Goal: Task Accomplishment & Management: Complete application form

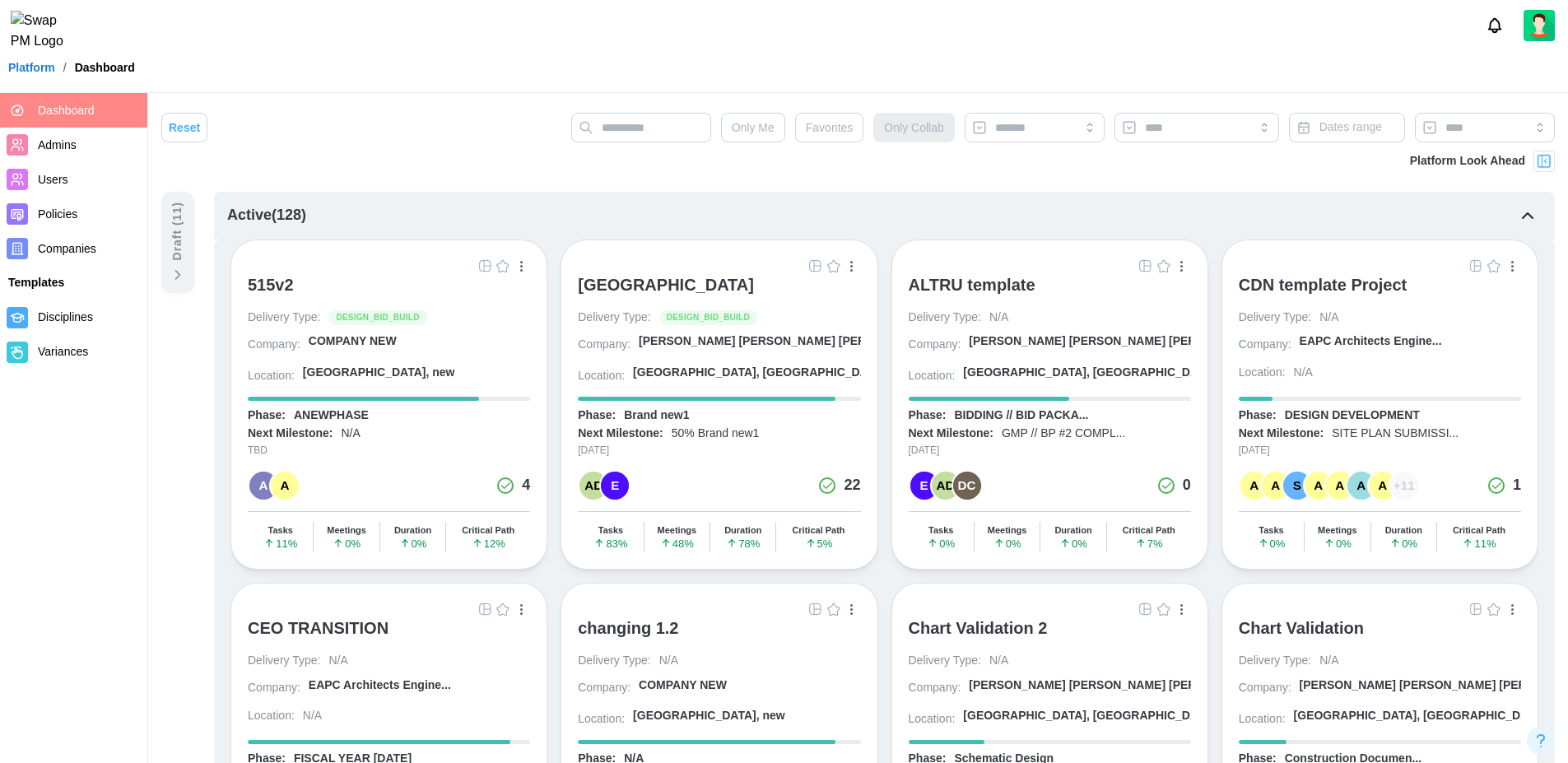
click at [676, 287] on div "[GEOGRAPHIC_DATA]" at bounding box center [665, 284] width 176 height 19
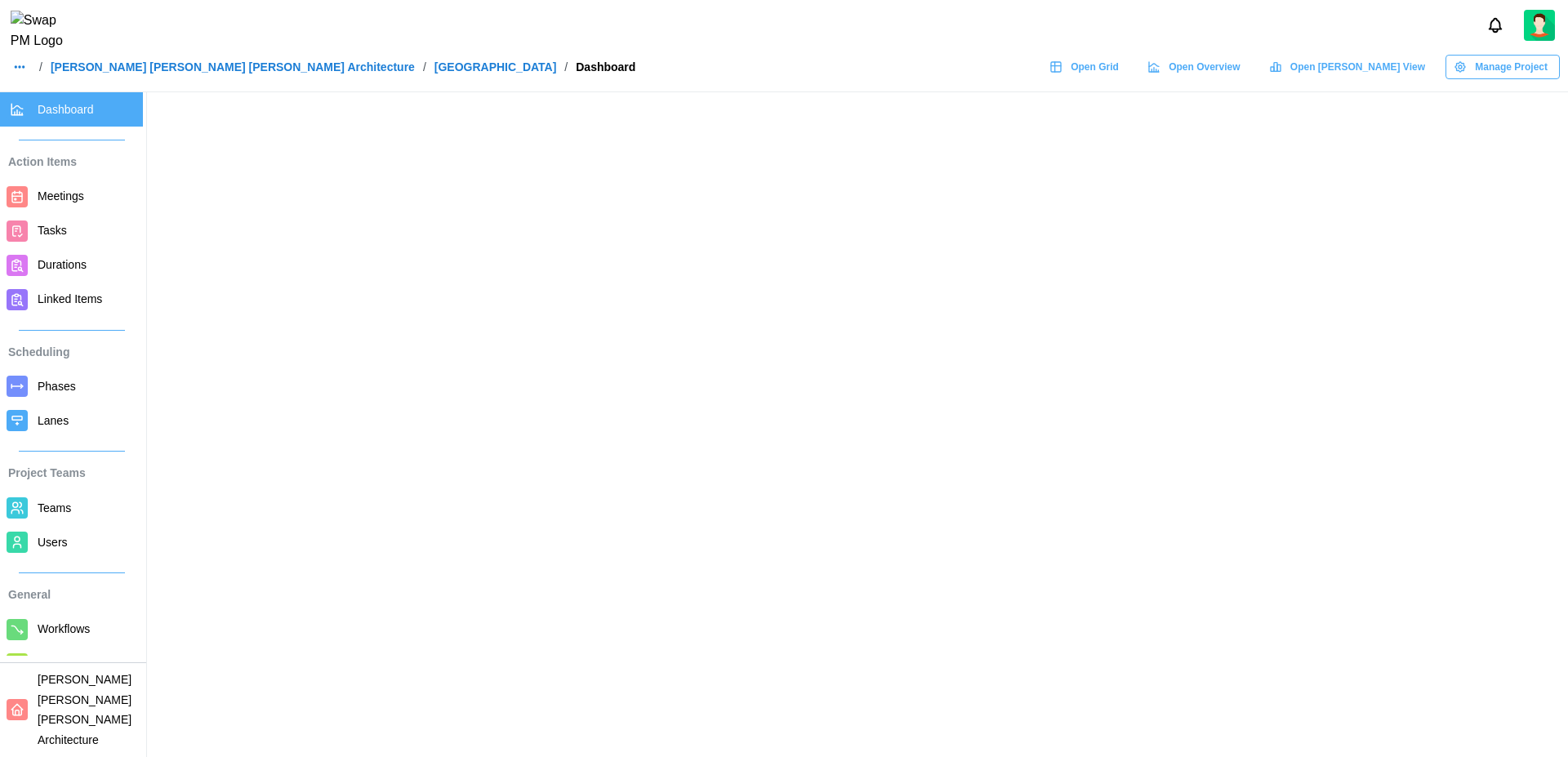
click at [63, 268] on span "Durations" at bounding box center [62, 264] width 49 height 13
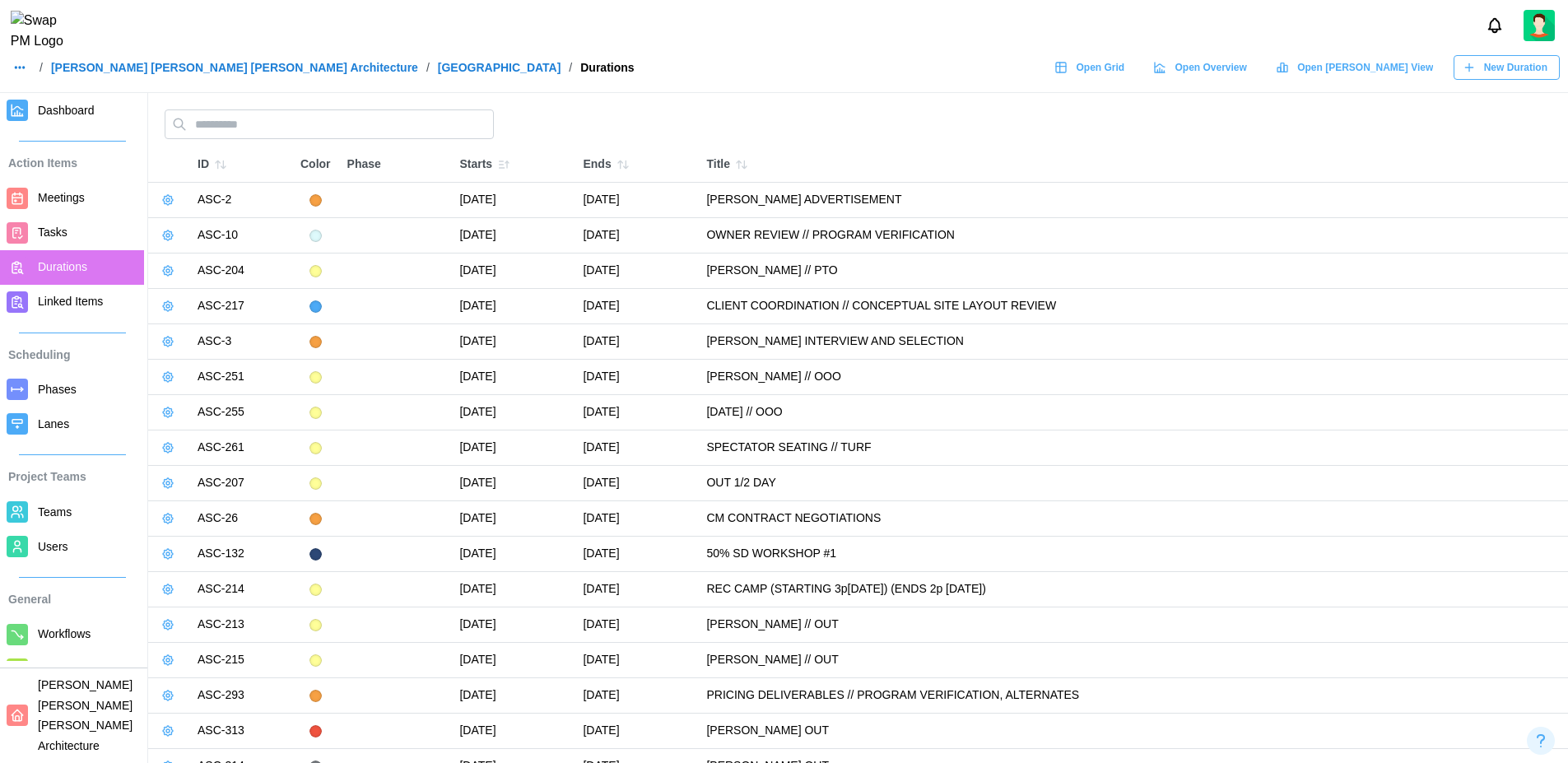
click at [1511, 79] on span "New Duration" at bounding box center [1515, 67] width 63 height 23
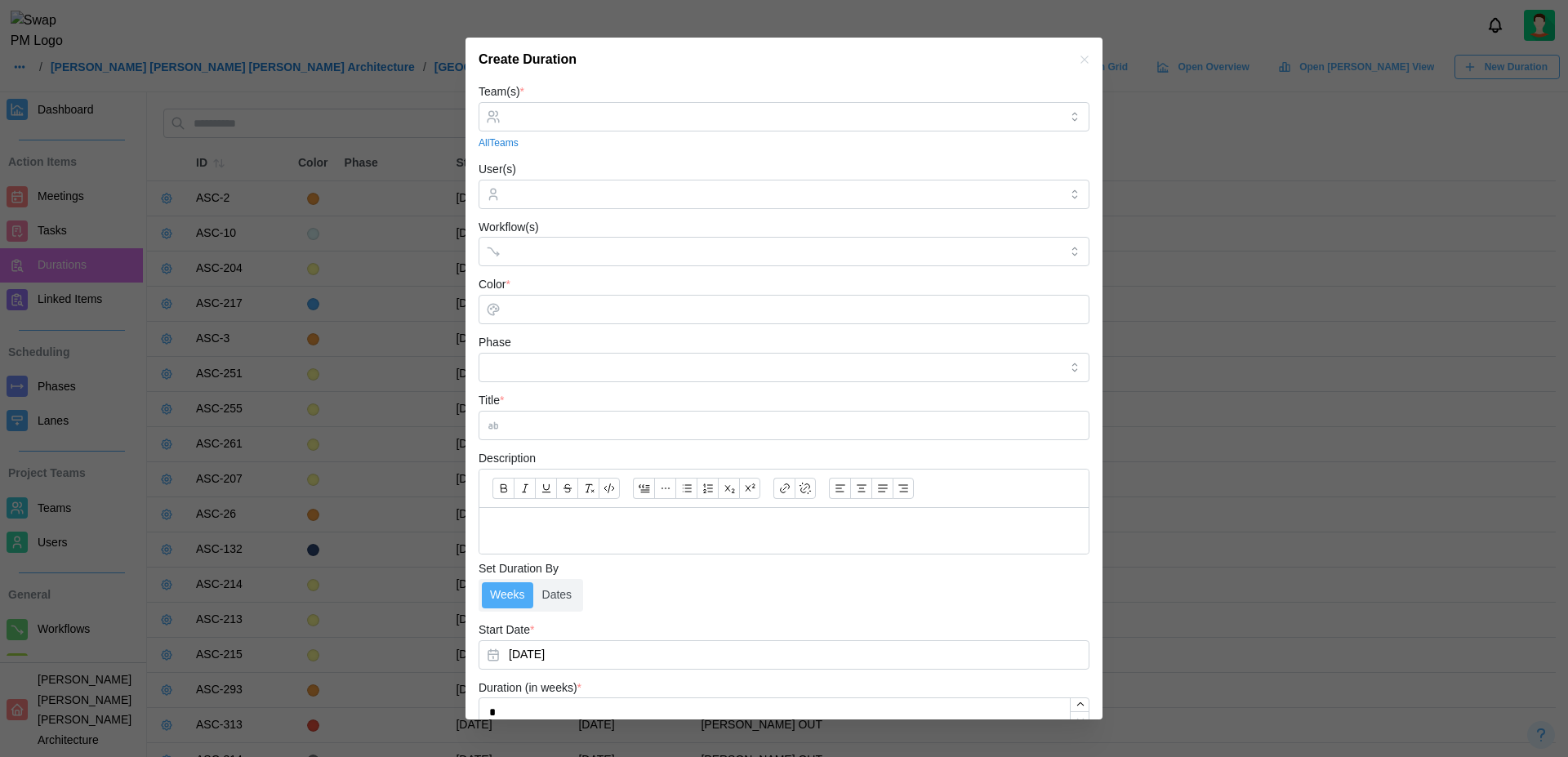
scroll to position [114, 0]
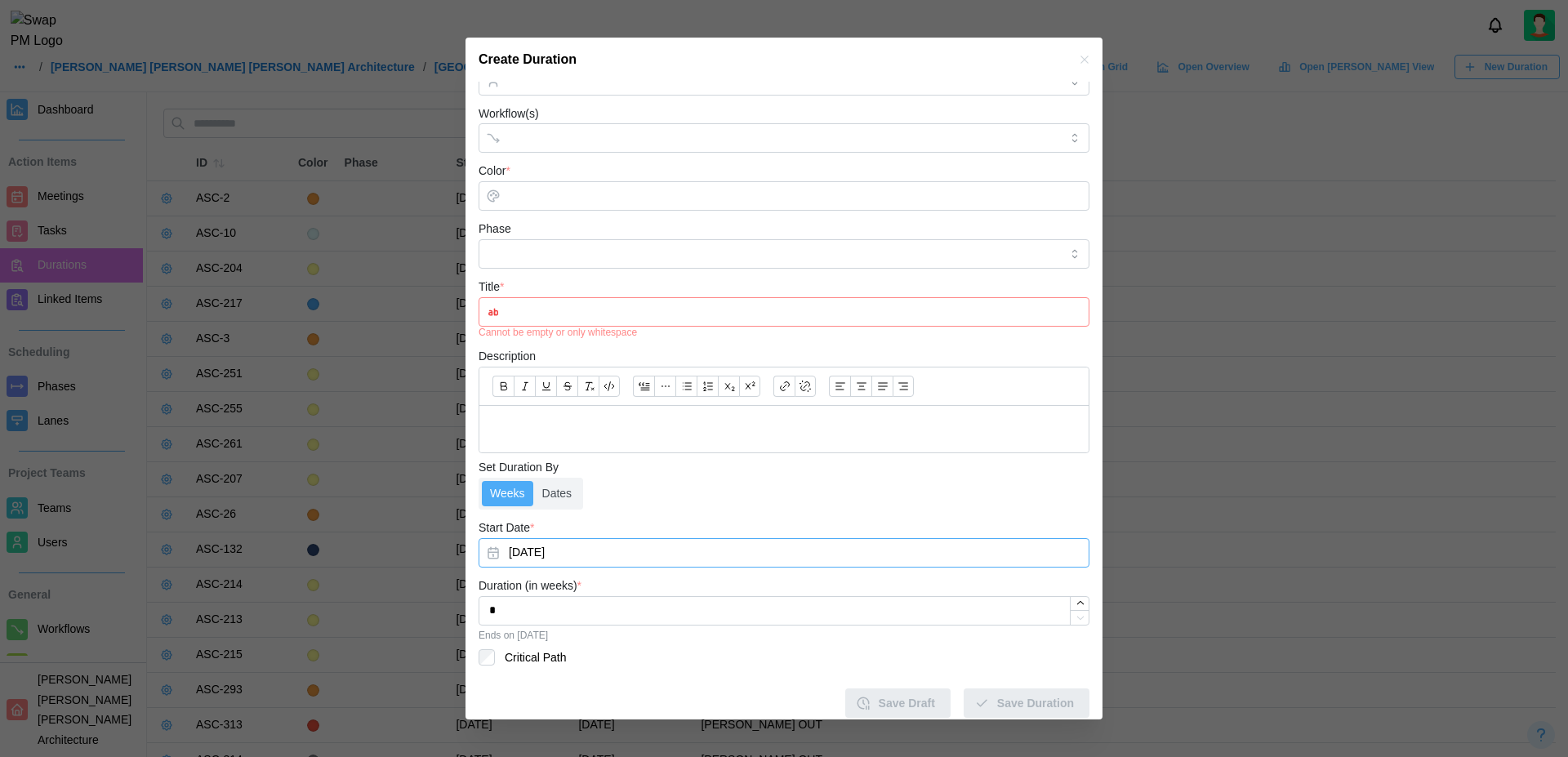
click at [566, 542] on button "[DATE]" at bounding box center [784, 552] width 611 height 29
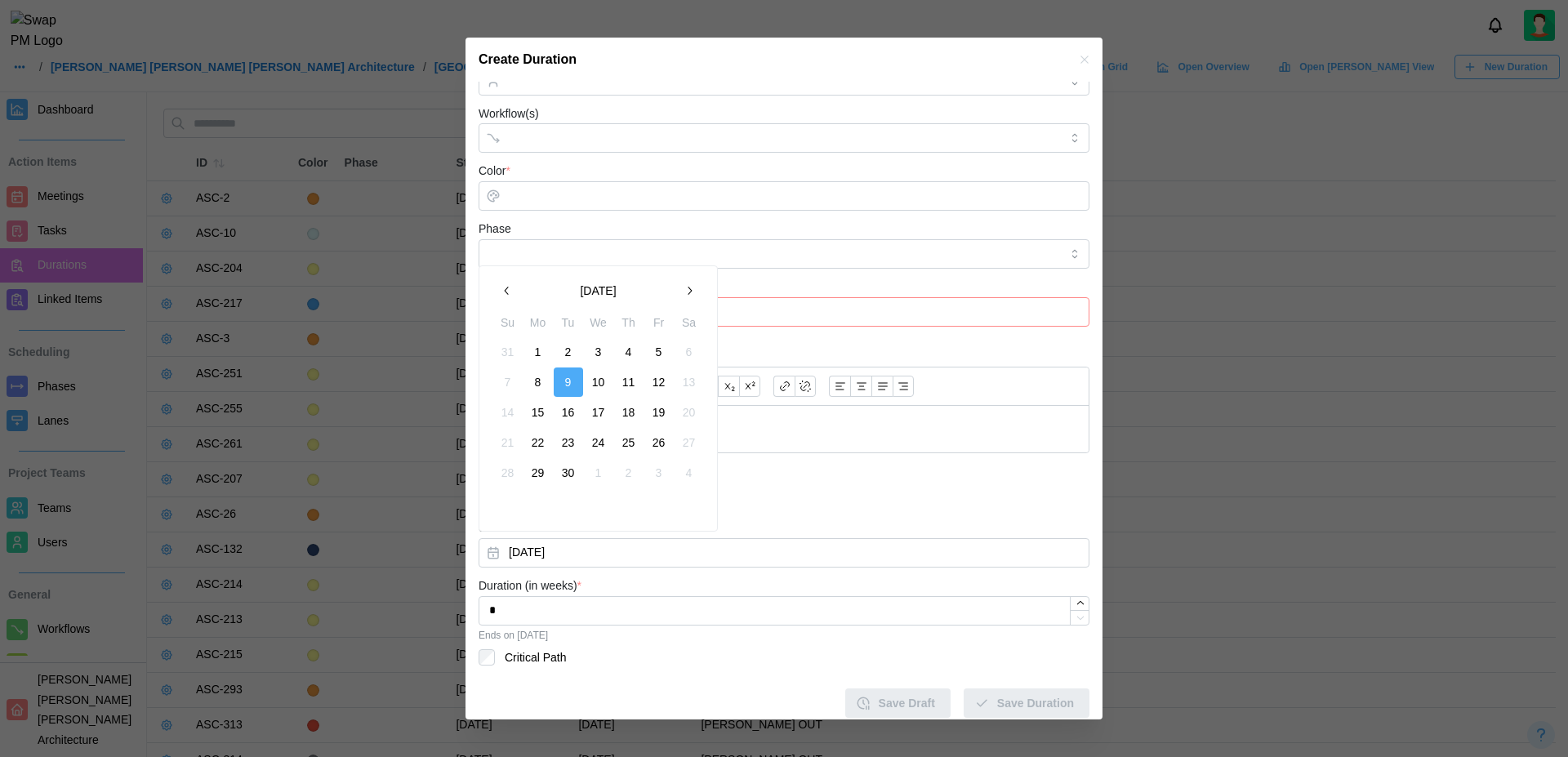
click at [558, 487] on button "30" at bounding box center [568, 472] width 29 height 29
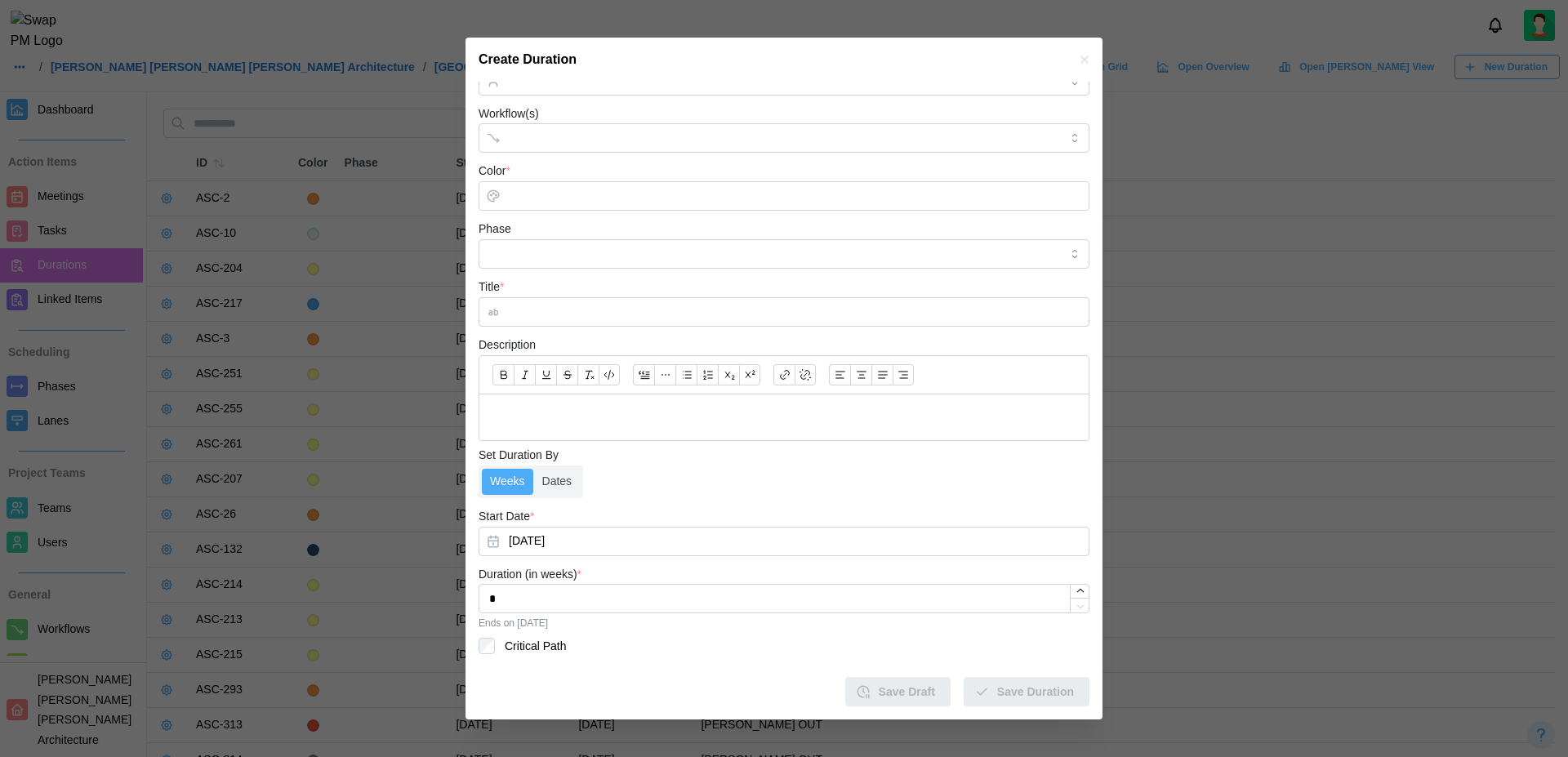
click at [839, 514] on div "Start Date * [DATE]" at bounding box center [784, 531] width 611 height 50
click at [563, 487] on label "Dates" at bounding box center [557, 481] width 47 height 26
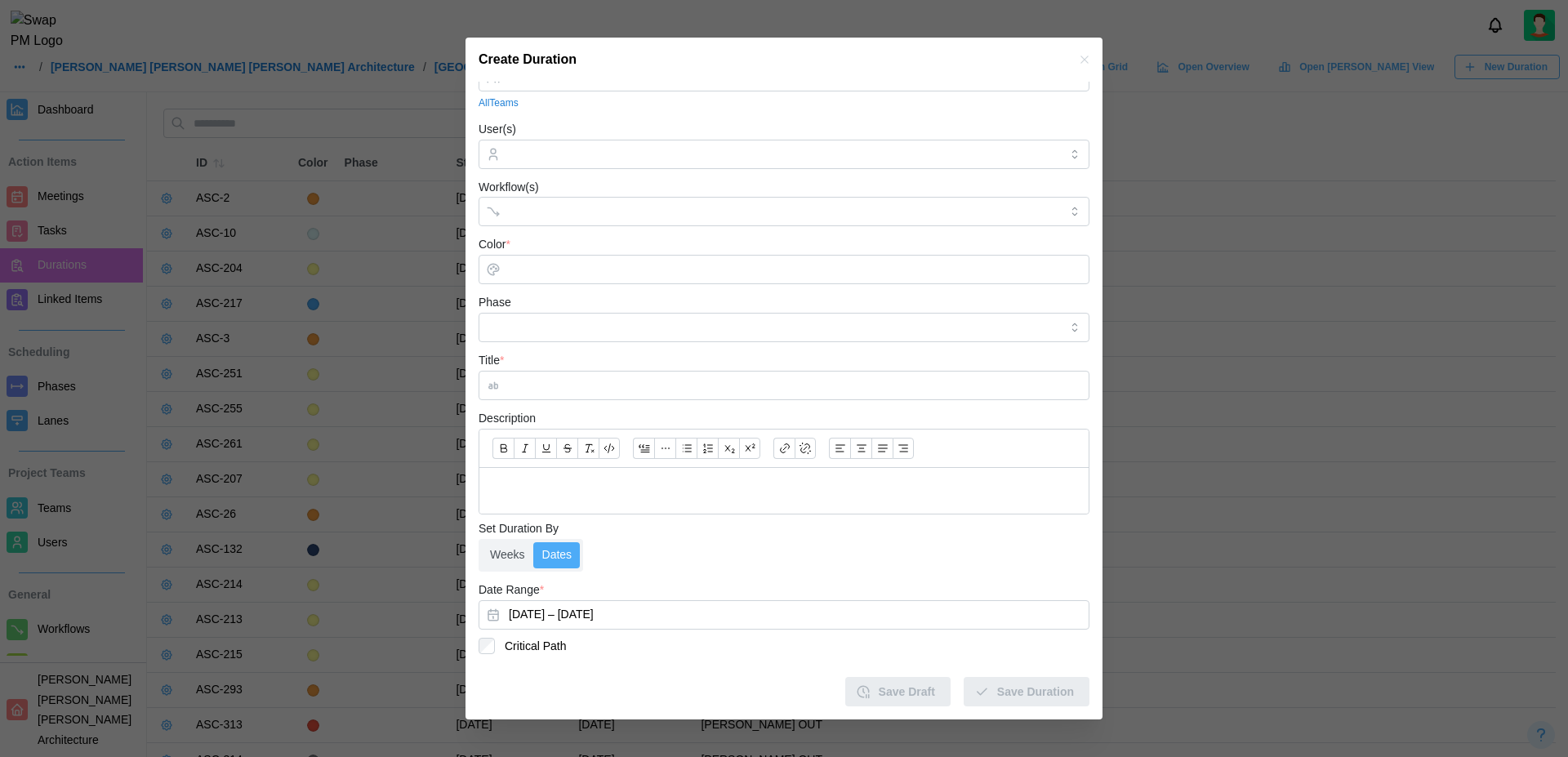
scroll to position [40, 0]
click at [544, 609] on button "[DATE] – [DATE]" at bounding box center [784, 614] width 611 height 29
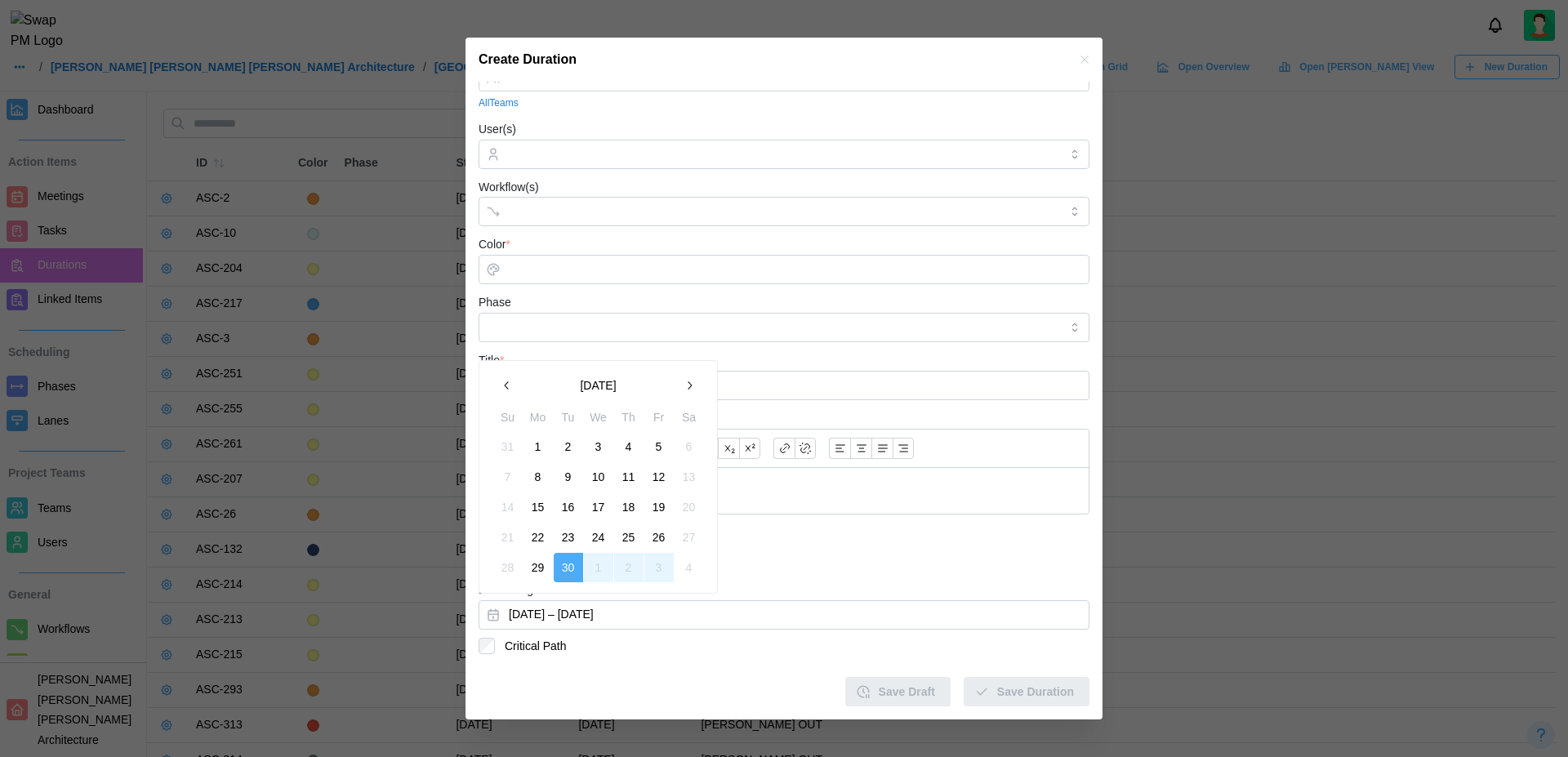
click at [692, 390] on icon "button" at bounding box center [689, 386] width 13 height 13
click at [510, 356] on icon "button" at bounding box center [507, 355] width 13 height 13
click at [690, 386] on icon "button" at bounding box center [689, 386] width 4 height 8
click at [504, 358] on icon "button" at bounding box center [507, 355] width 13 height 13
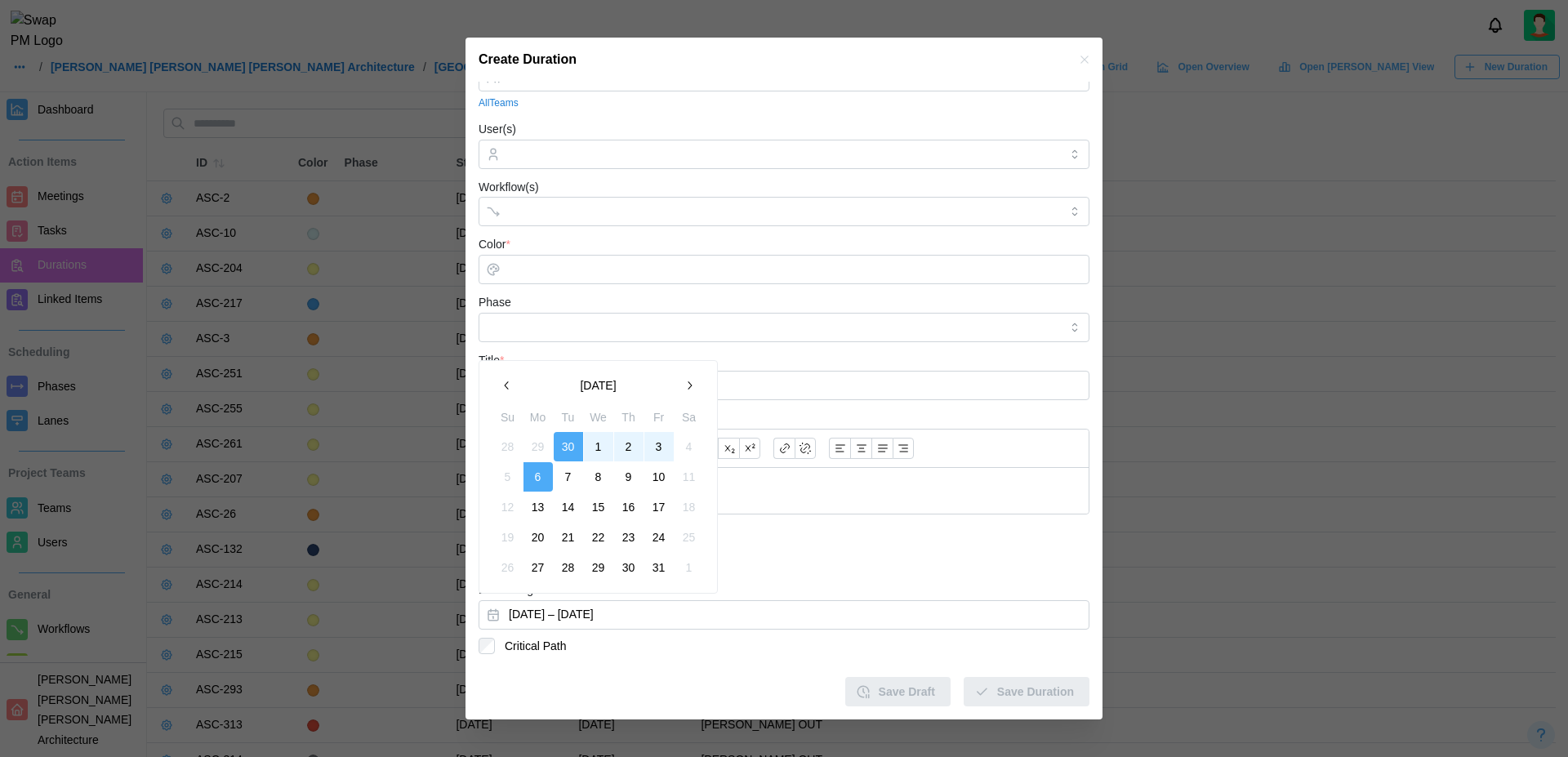
click at [502, 392] on button "button" at bounding box center [506, 385] width 29 height 29
click at [507, 390] on icon "button" at bounding box center [507, 386] width 13 height 13
click at [689, 345] on button "button" at bounding box center [689, 355] width 29 height 29
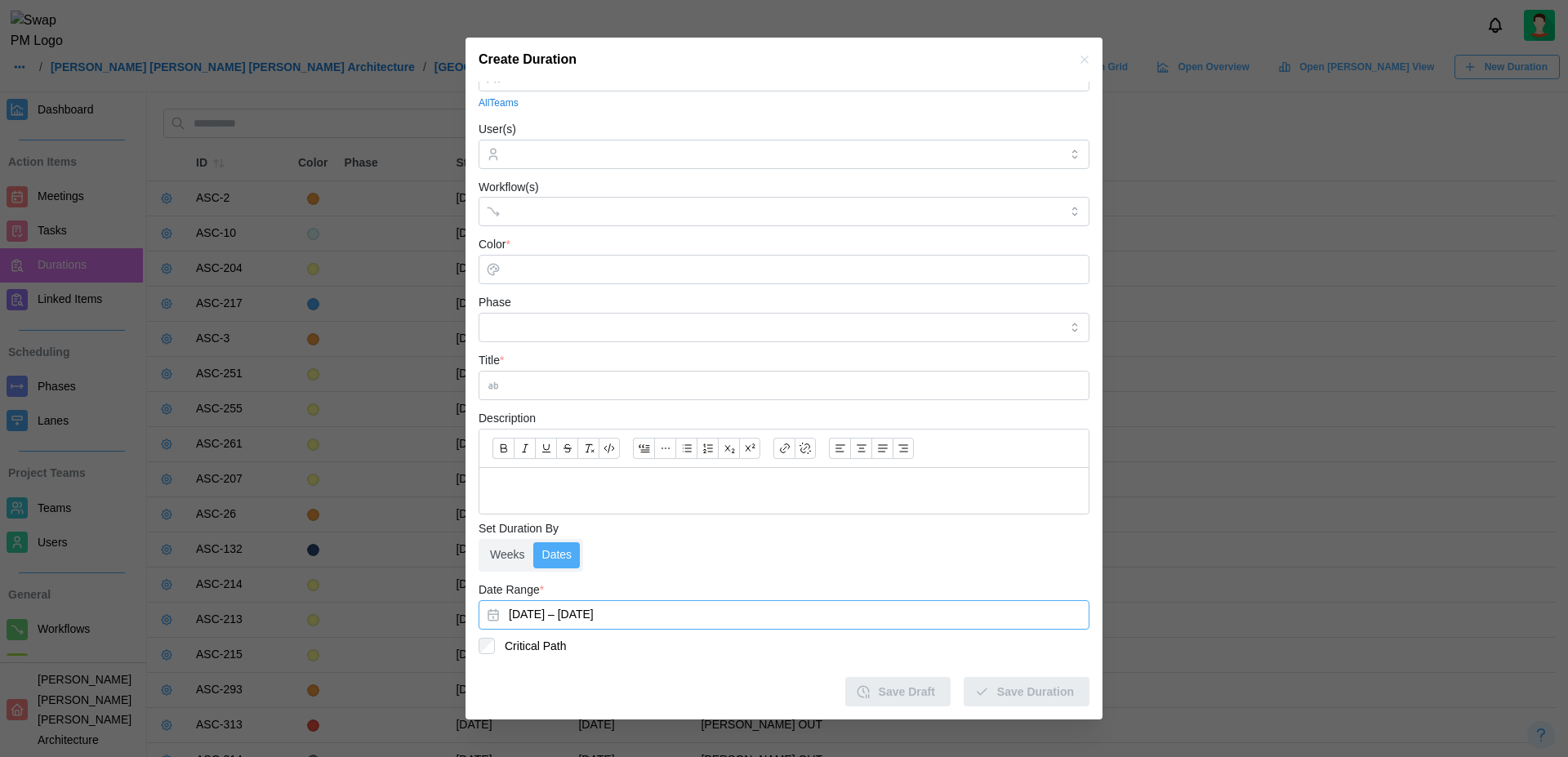
click at [787, 355] on div "Title *" at bounding box center [784, 376] width 611 height 50
click at [633, 616] on button "[DATE] – [DATE]" at bounding box center [784, 614] width 611 height 29
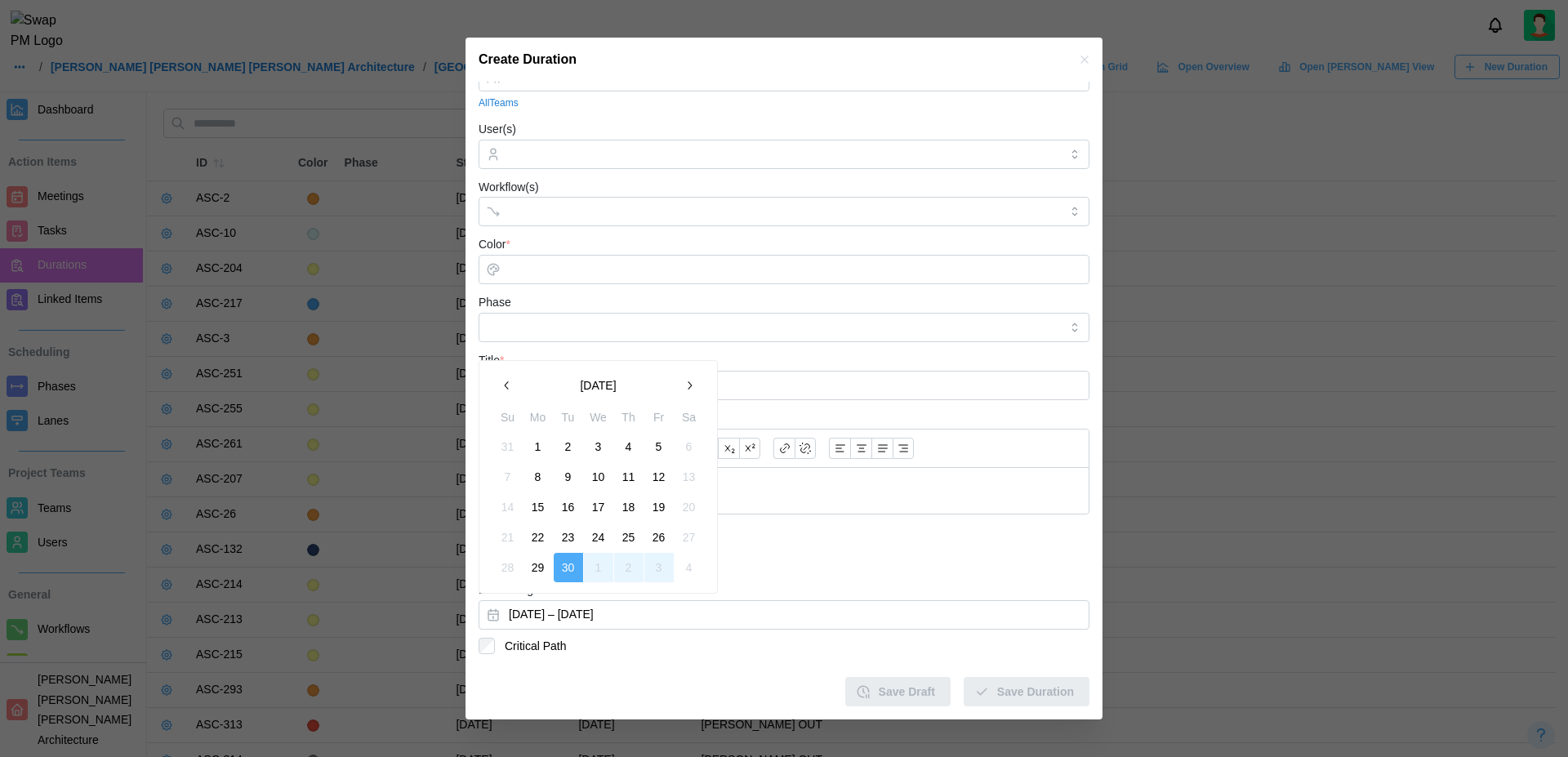
click at [689, 388] on icon "button" at bounding box center [689, 386] width 4 height 8
click at [507, 367] on button "button" at bounding box center [506, 355] width 29 height 29
click at [686, 391] on button "button" at bounding box center [689, 385] width 29 height 29
click at [505, 357] on icon "button" at bounding box center [506, 355] width 4 height 8
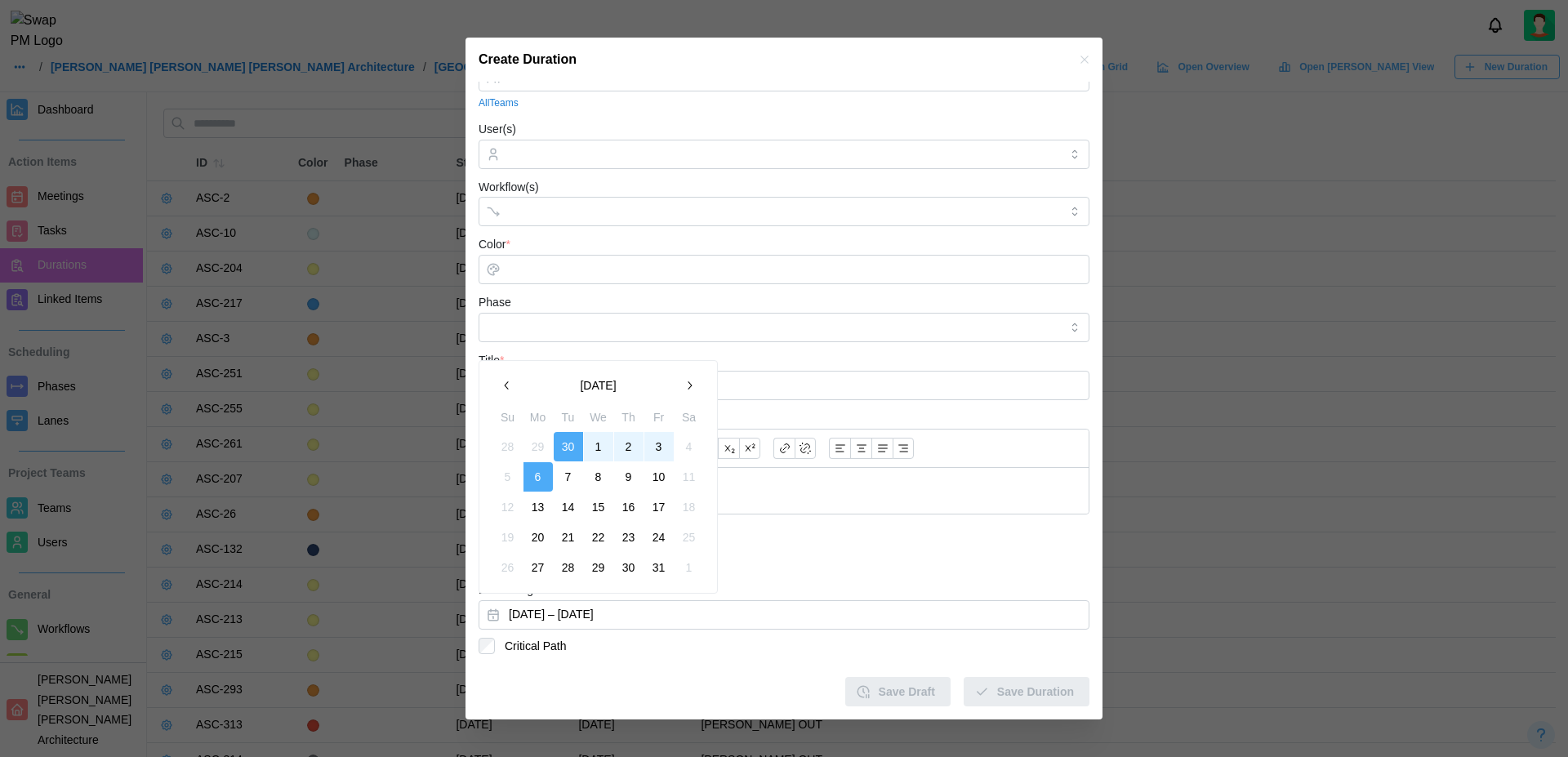
click at [693, 381] on icon "button" at bounding box center [689, 386] width 13 height 13
click at [507, 351] on icon "button" at bounding box center [507, 355] width 13 height 13
click at [684, 386] on icon "button" at bounding box center [689, 386] width 13 height 13
click at [781, 558] on div "Weeks Dates" at bounding box center [784, 555] width 611 height 33
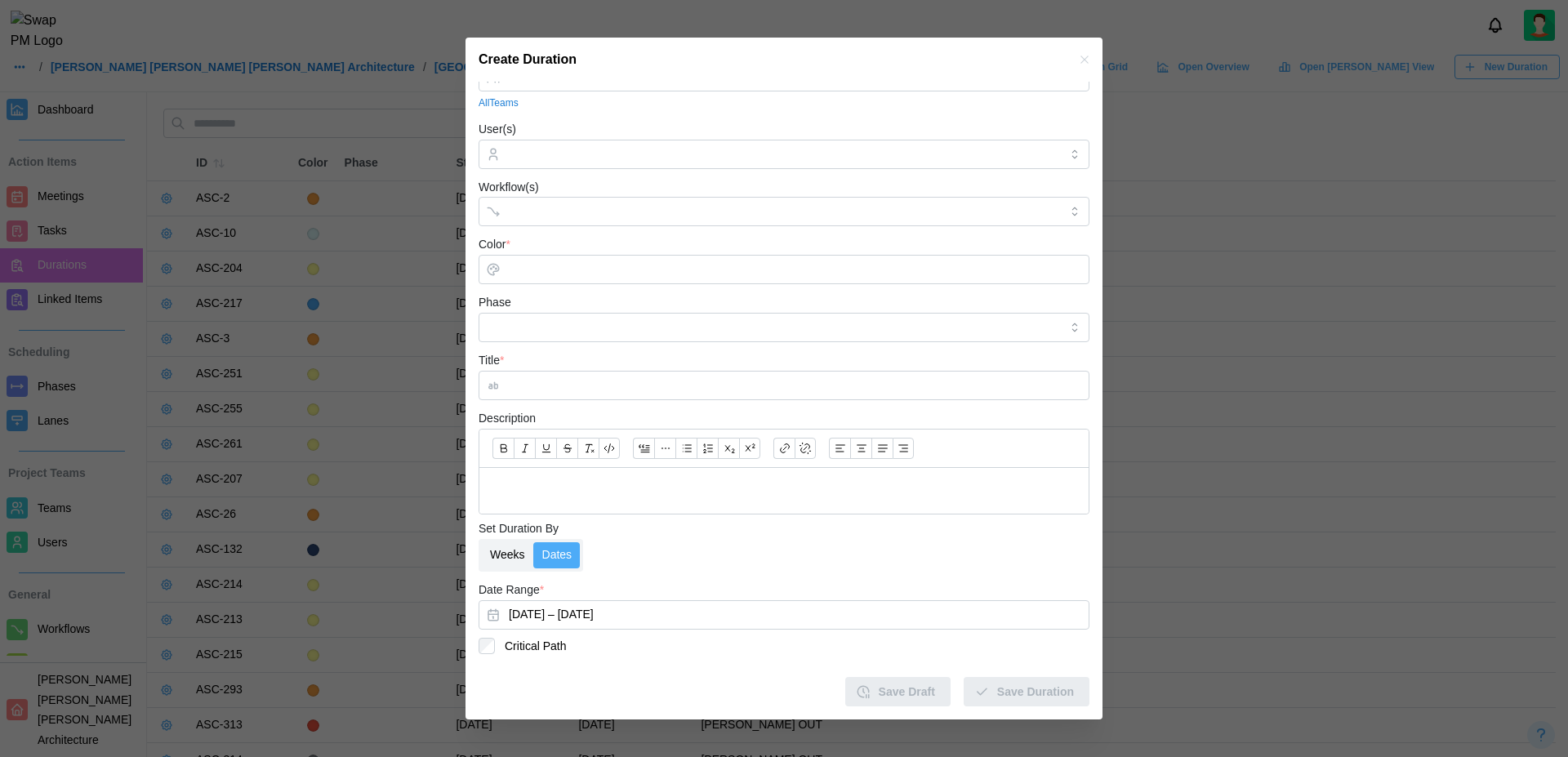
click at [520, 558] on label "Weeks" at bounding box center [507, 555] width 51 height 26
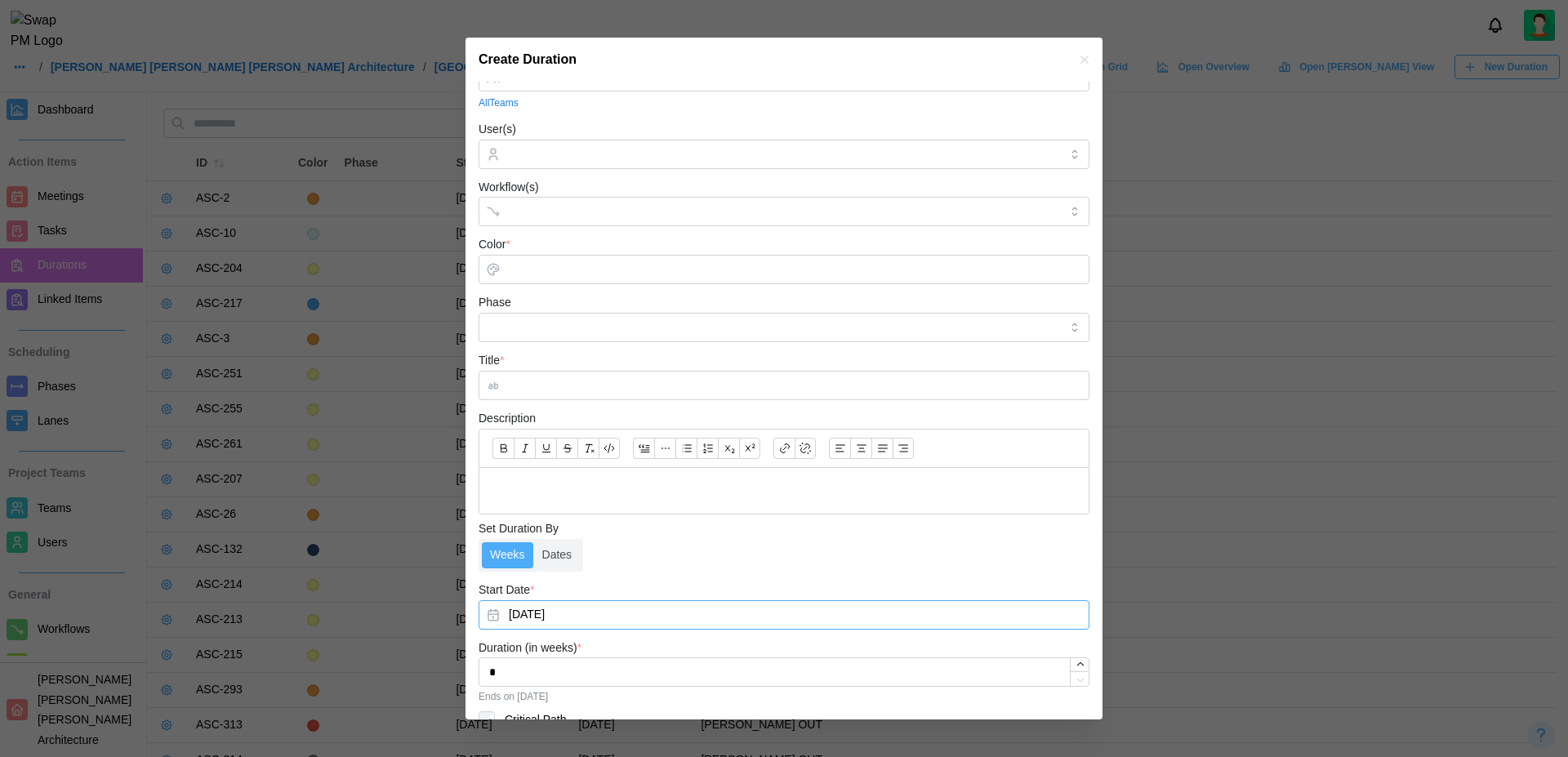
click at [592, 611] on button "[DATE]" at bounding box center [784, 614] width 611 height 29
click at [692, 361] on button "button" at bounding box center [689, 352] width 29 height 29
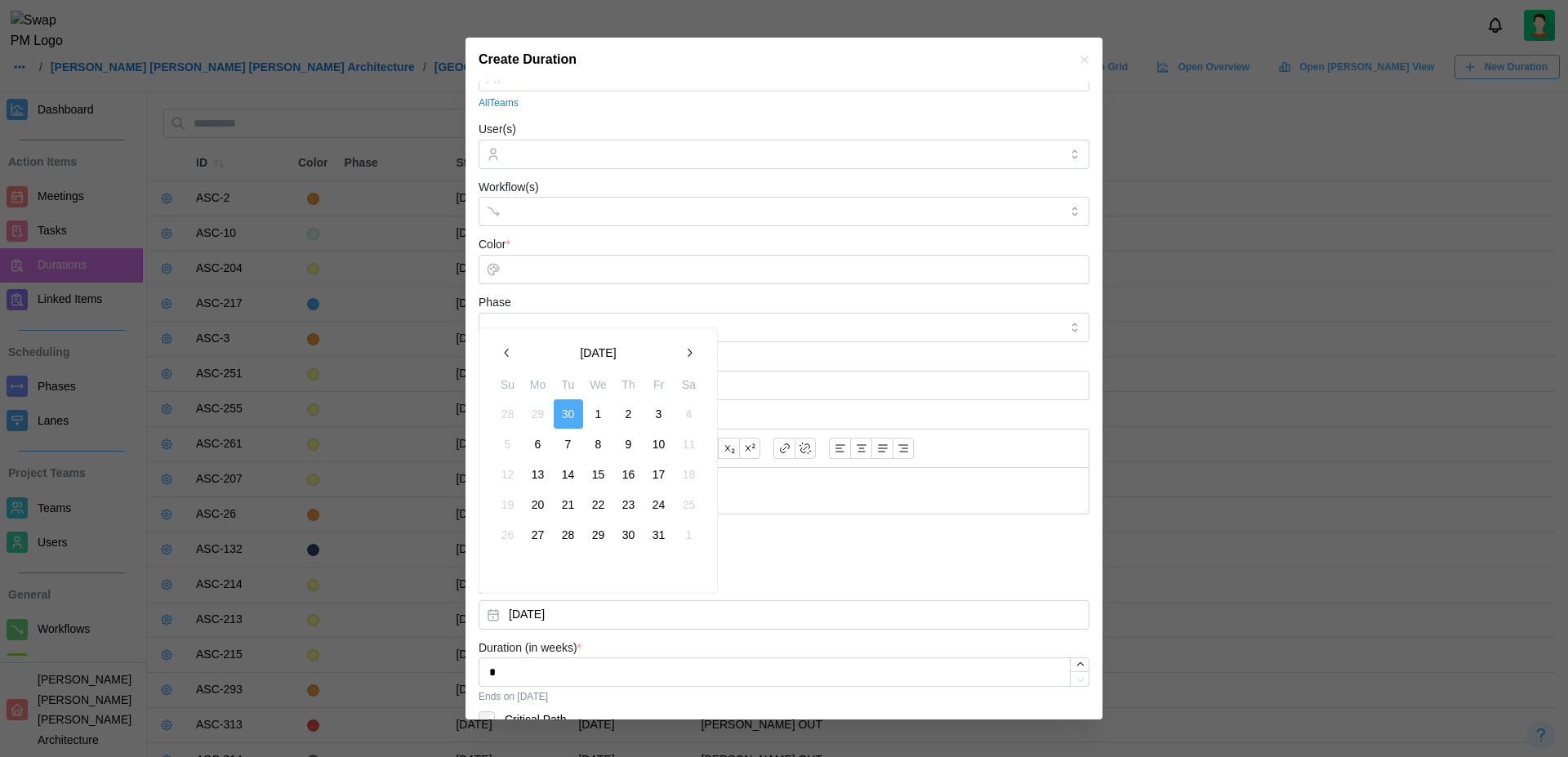
click at [692, 361] on button "button" at bounding box center [689, 352] width 29 height 29
click at [505, 350] on icon "button" at bounding box center [507, 353] width 13 height 13
click at [689, 356] on icon "button" at bounding box center [689, 353] width 13 height 13
click at [508, 355] on icon "button" at bounding box center [507, 353] width 13 height 13
click at [510, 354] on icon "button" at bounding box center [507, 353] width 13 height 13
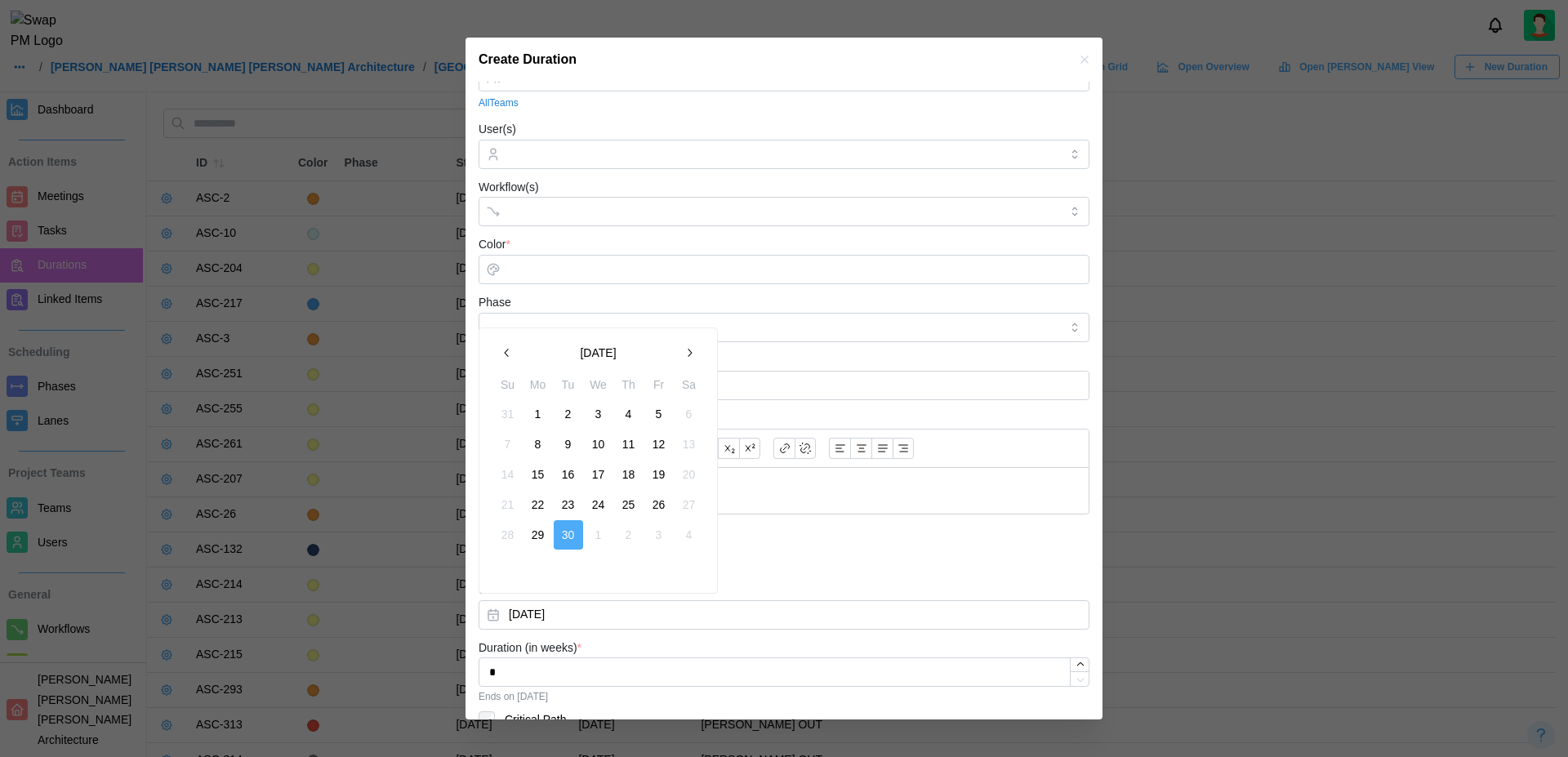
click at [691, 350] on icon "button" at bounding box center [689, 353] width 13 height 13
click at [505, 357] on icon "button" at bounding box center [507, 353] width 13 height 13
click at [689, 356] on icon "button" at bounding box center [689, 353] width 13 height 13
click at [509, 361] on button "button" at bounding box center [506, 352] width 29 height 29
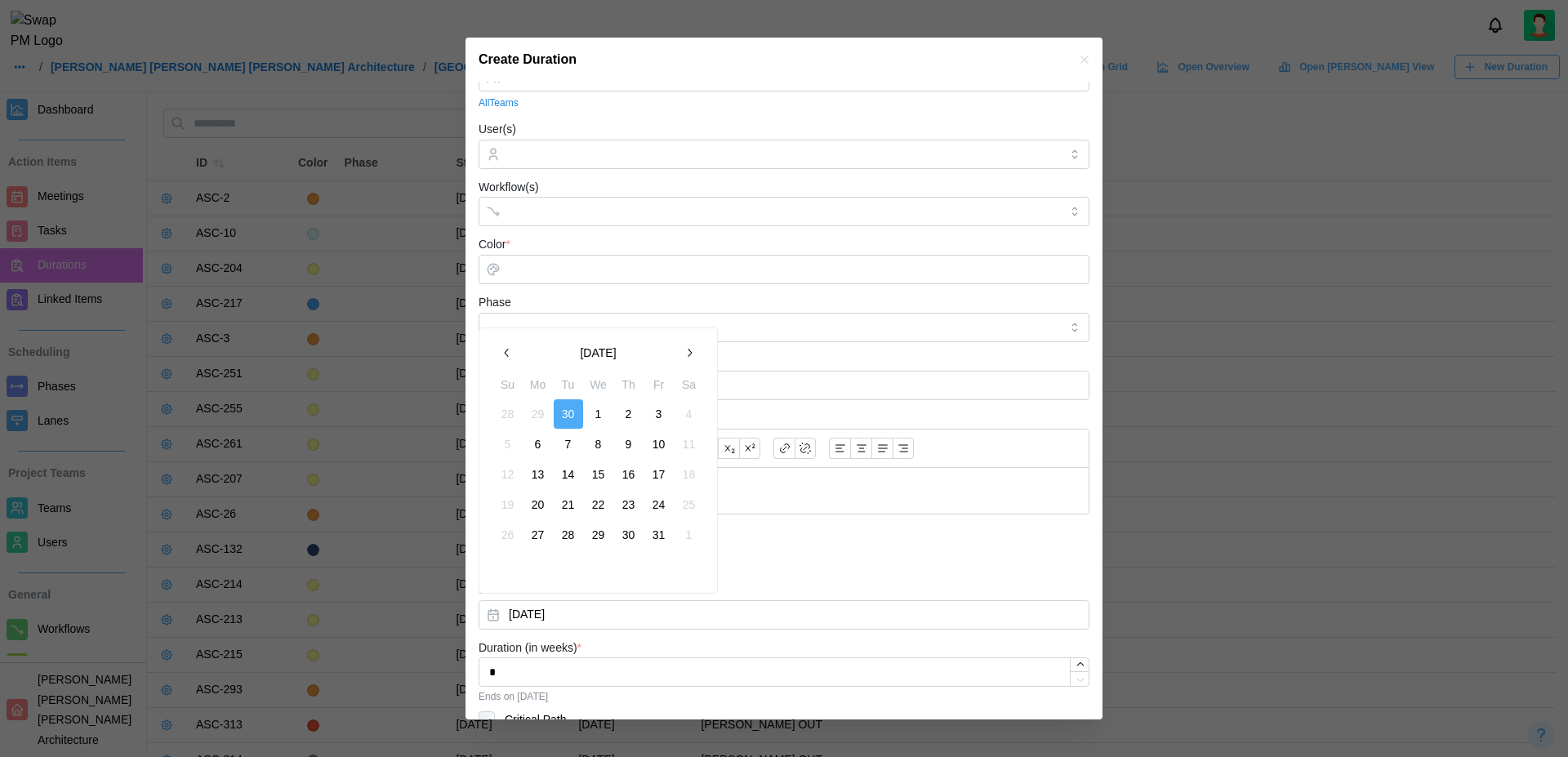
click at [509, 361] on button "button" at bounding box center [506, 352] width 29 height 29
click at [779, 505] on div at bounding box center [784, 491] width 609 height 47
